Goal: Task Accomplishment & Management: Complete application form

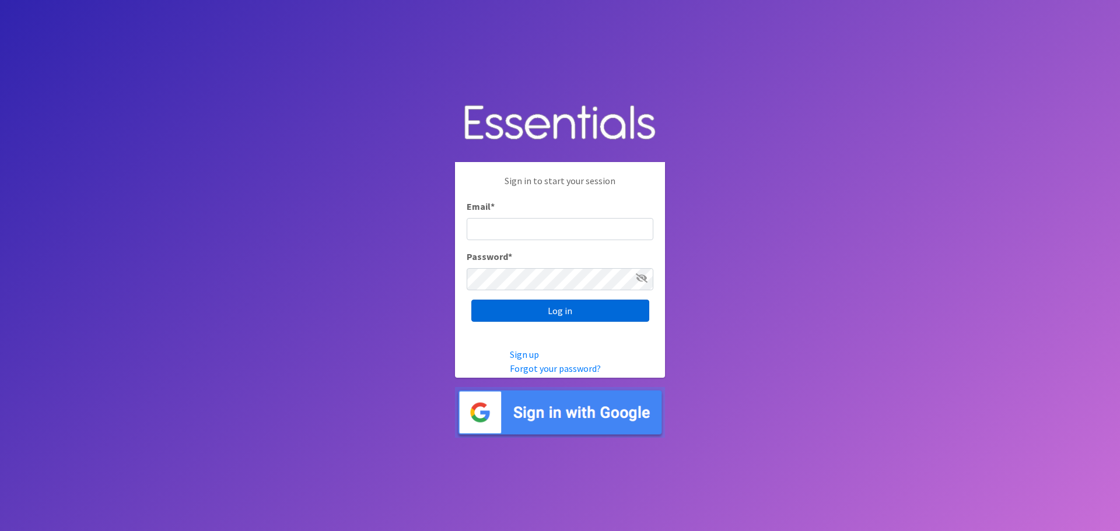
type input "[EMAIL_ADDRESS][DOMAIN_NAME]"
click at [579, 307] on input "Log in" at bounding box center [560, 311] width 178 height 22
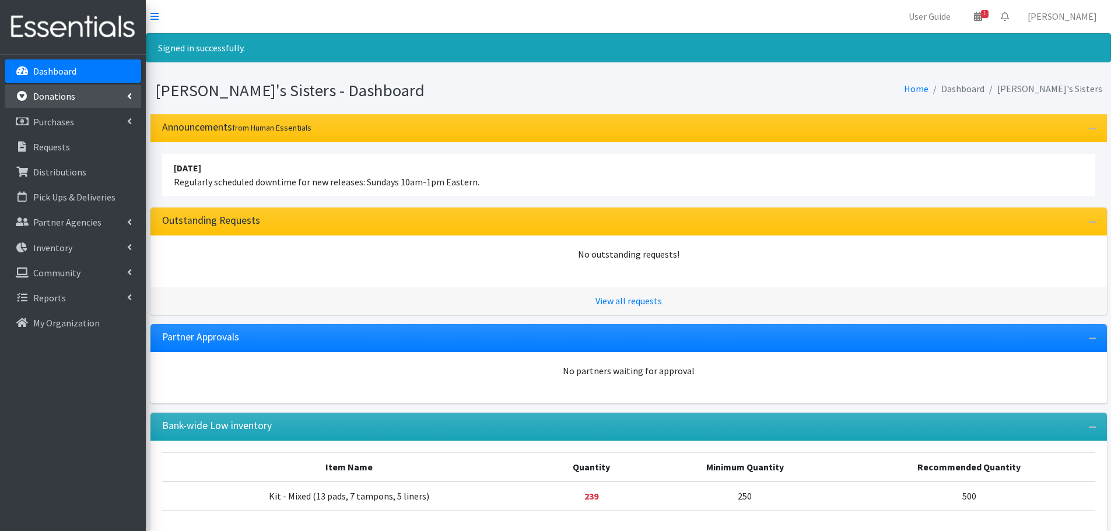
click at [58, 96] on p "Donations" at bounding box center [54, 96] width 42 height 12
click at [74, 149] on link "New Donation" at bounding box center [73, 146] width 137 height 23
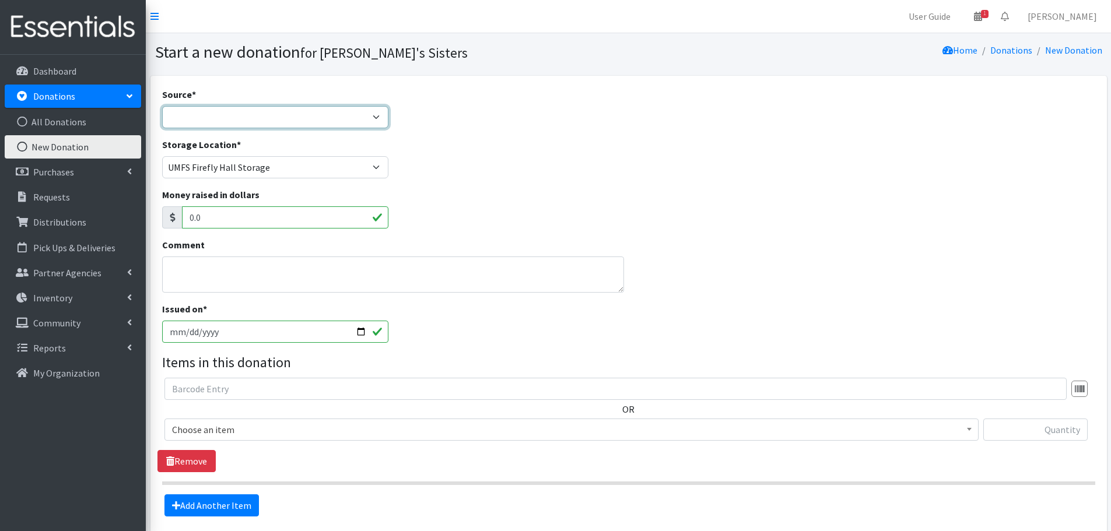
drag, startPoint x: 244, startPoint y: 120, endPoint x: 240, endPoint y: 116, distance: 6.2
click at [244, 120] on select "Product Drive Manufacturer Donation Site Misc. Donation" at bounding box center [275, 117] width 227 height 22
select select "Misc. Donation"
click at [162, 106] on select "Product Drive Manufacturer Donation Site Misc. Donation" at bounding box center [275, 117] width 227 height 22
click at [216, 272] on textarea "Comment" at bounding box center [393, 275] width 463 height 36
